Goal: Register for event/course

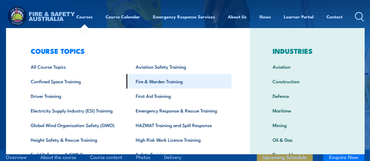
click at [155, 85] on link "Fire & Warden Training" at bounding box center [178, 81] width 105 height 15
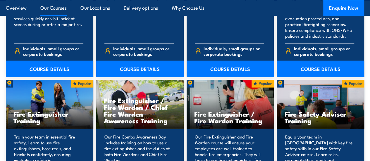
scroll to position [580, 0]
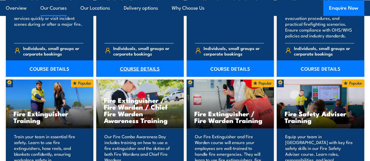
drag, startPoint x: 0, startPoint y: 0, endPoint x: 155, endPoint y: 85, distance: 176.8
click at [155, 77] on link "COURSE DETAILS" at bounding box center [139, 69] width 87 height 16
